Goal: Transaction & Acquisition: Book appointment/travel/reservation

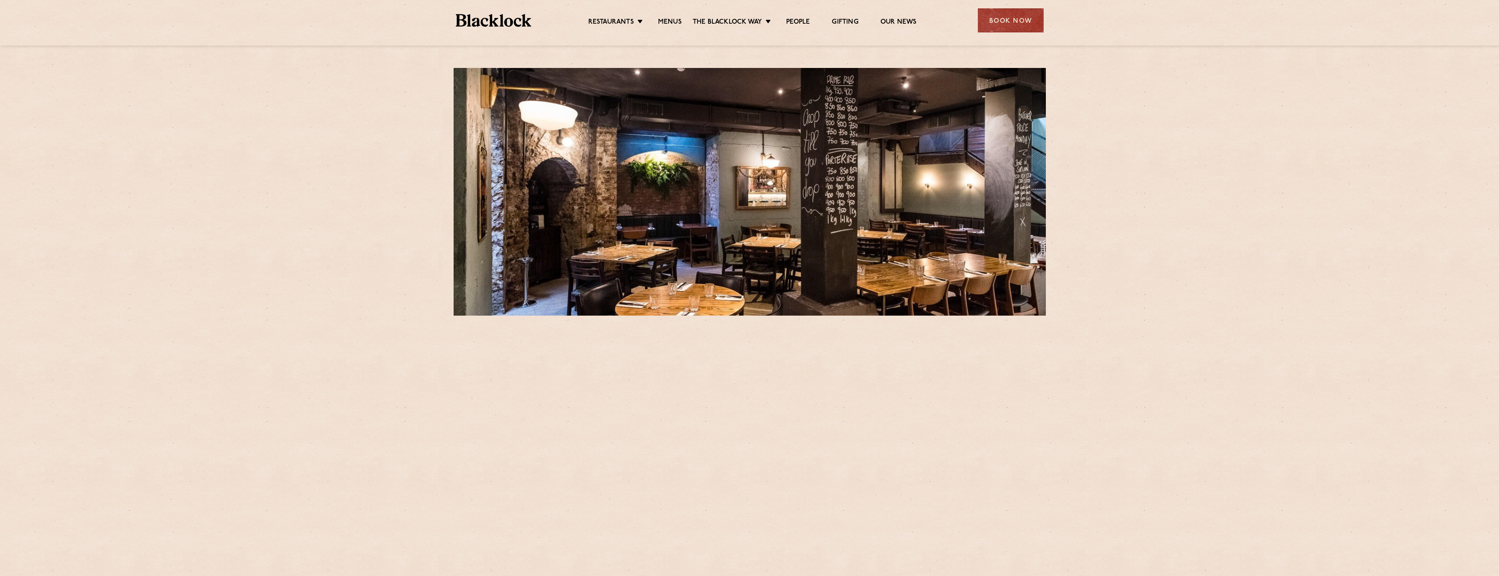
drag, startPoint x: 796, startPoint y: 20, endPoint x: 739, endPoint y: 36, distance: 59.4
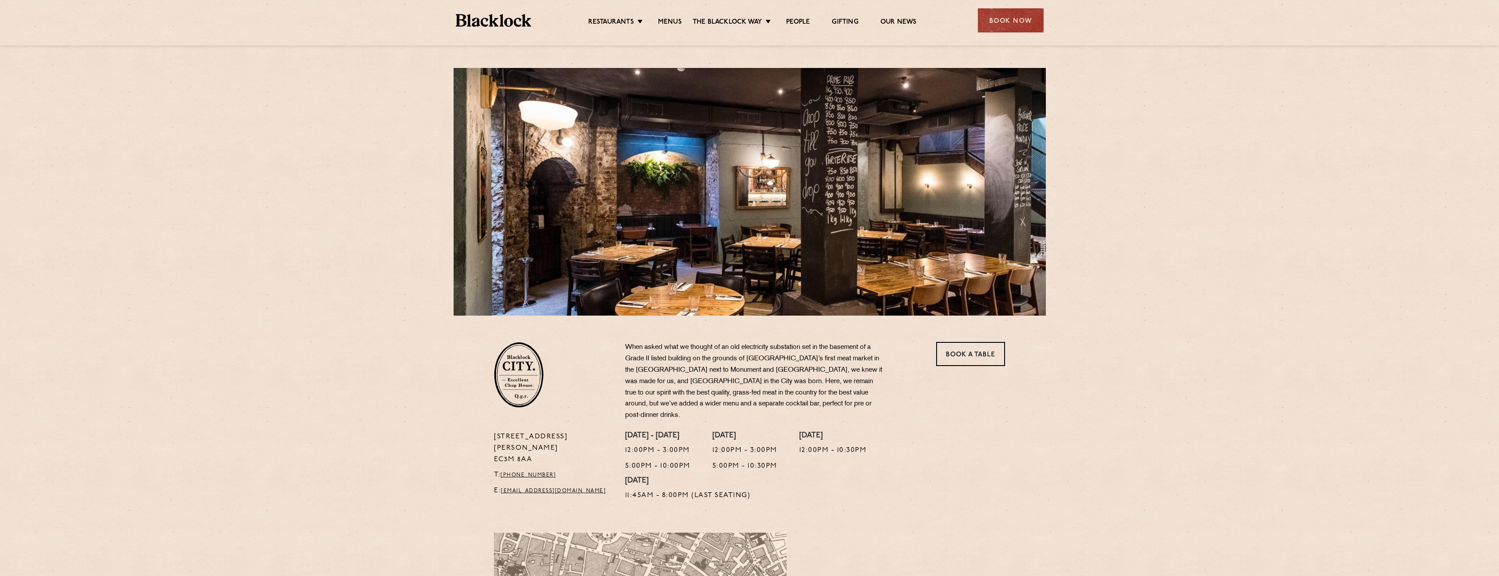
drag, startPoint x: 739, startPoint y: 36, endPoint x: 680, endPoint y: 53, distance: 61.1
click at [679, 60] on section at bounding box center [750, 187] width 614 height 257
click at [1030, 31] on div "Book Now" at bounding box center [1011, 20] width 66 height 24
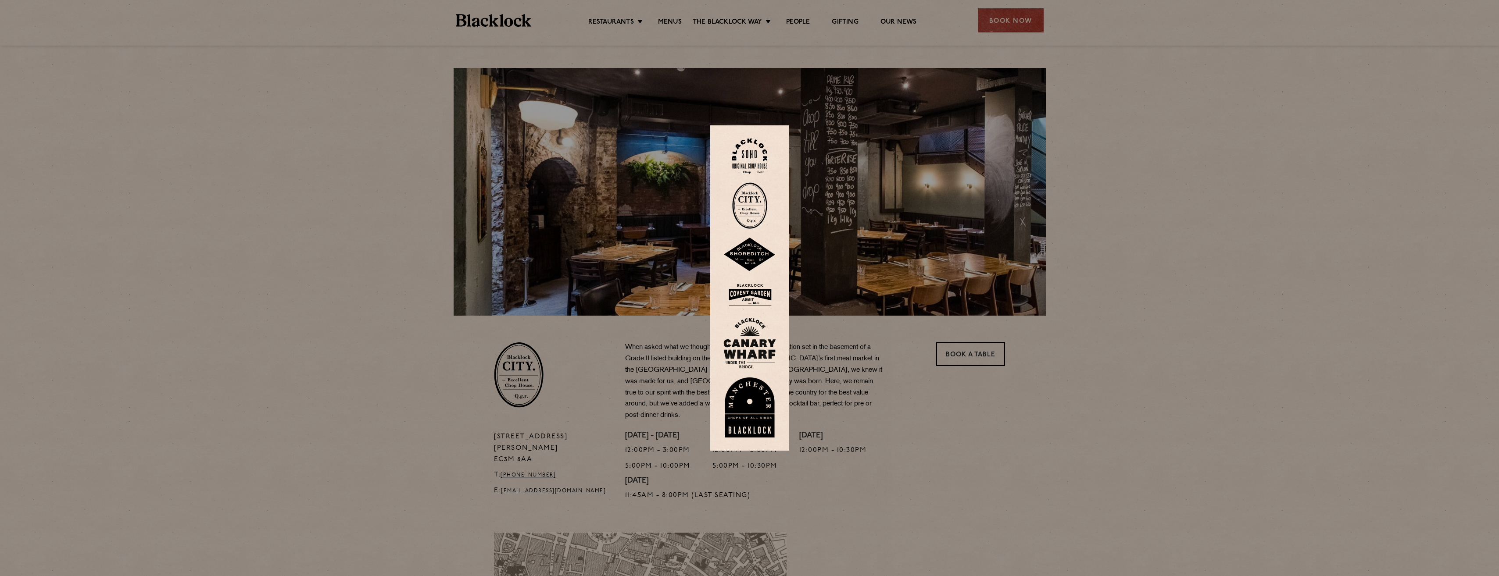
click at [758, 205] on img at bounding box center [749, 205] width 35 height 46
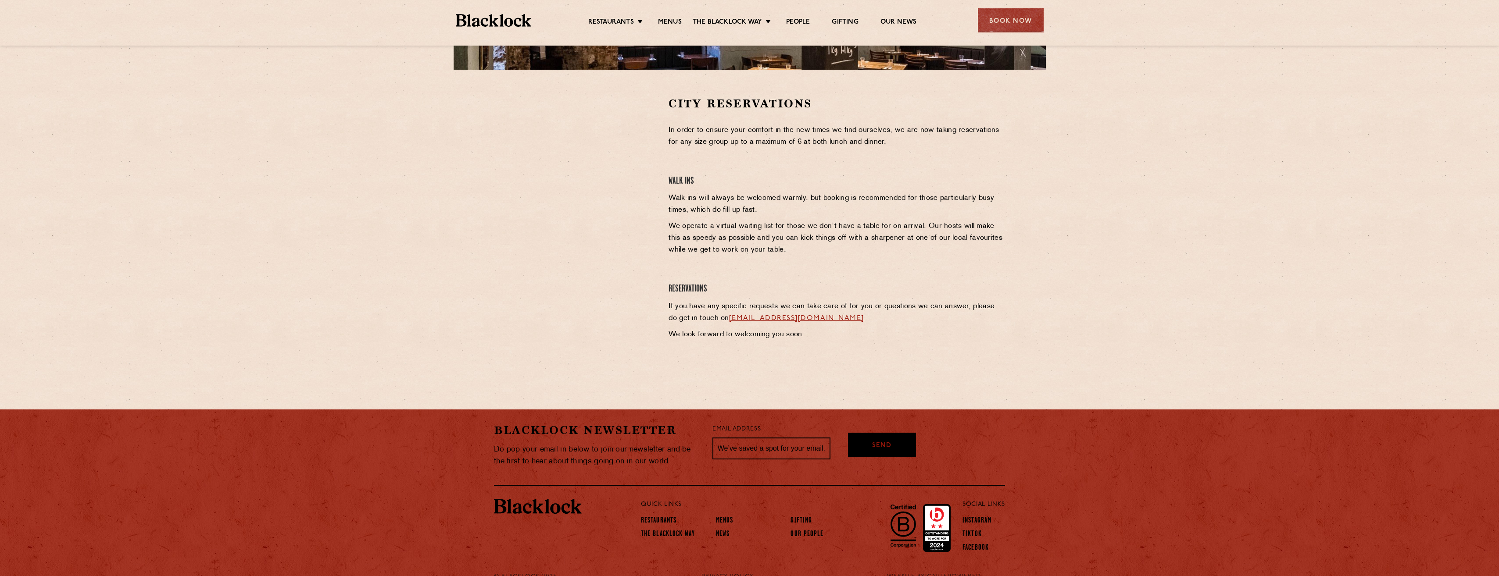
scroll to position [226, 0]
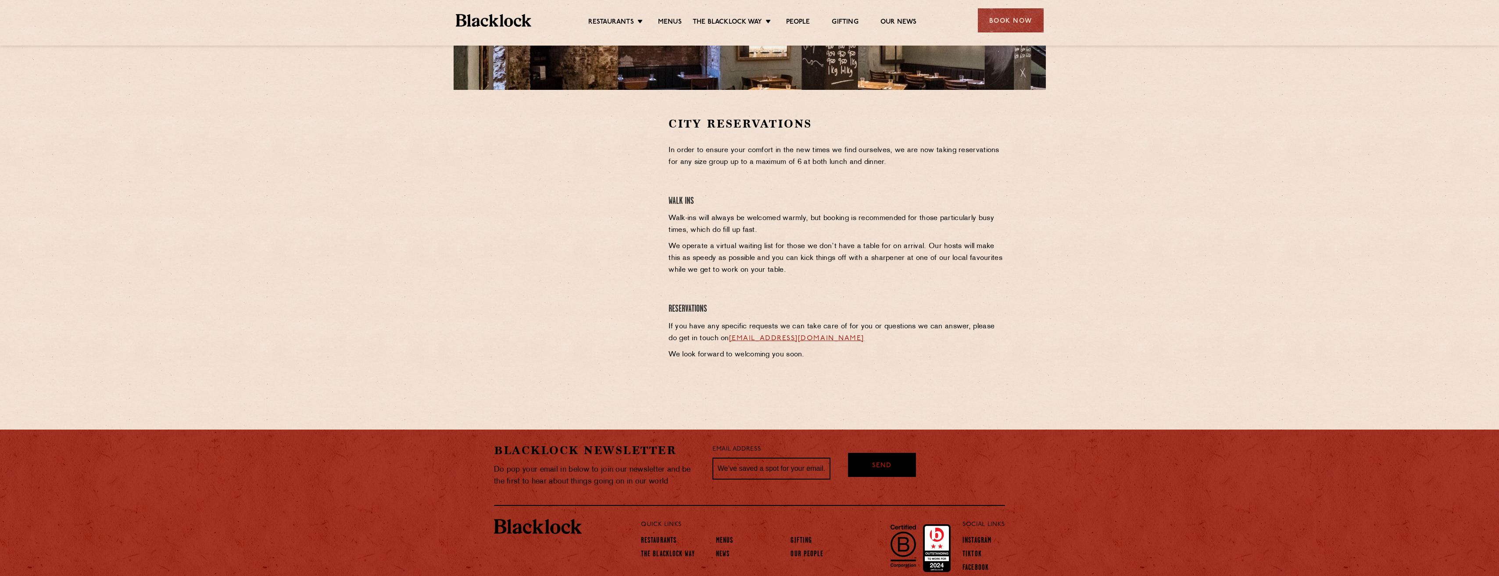
click at [640, 296] on div at bounding box center [574, 248] width 175 height 265
